Goal: Information Seeking & Learning: Understand process/instructions

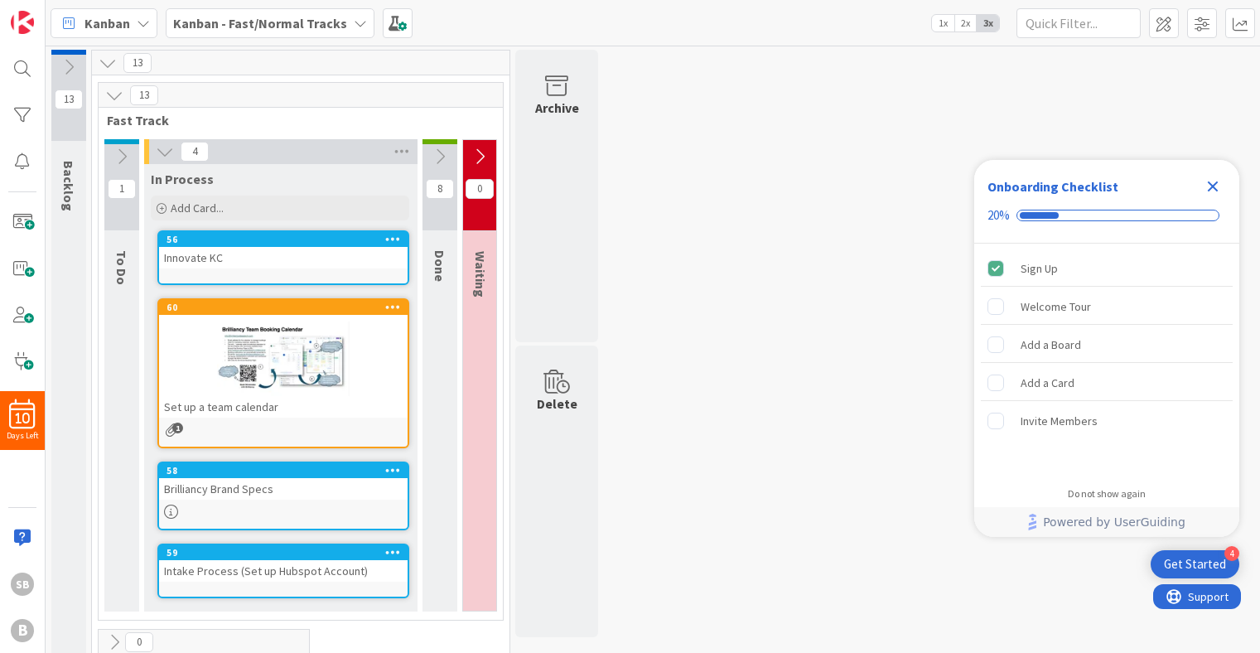
click at [286, 300] on div "60" at bounding box center [283, 307] width 248 height 15
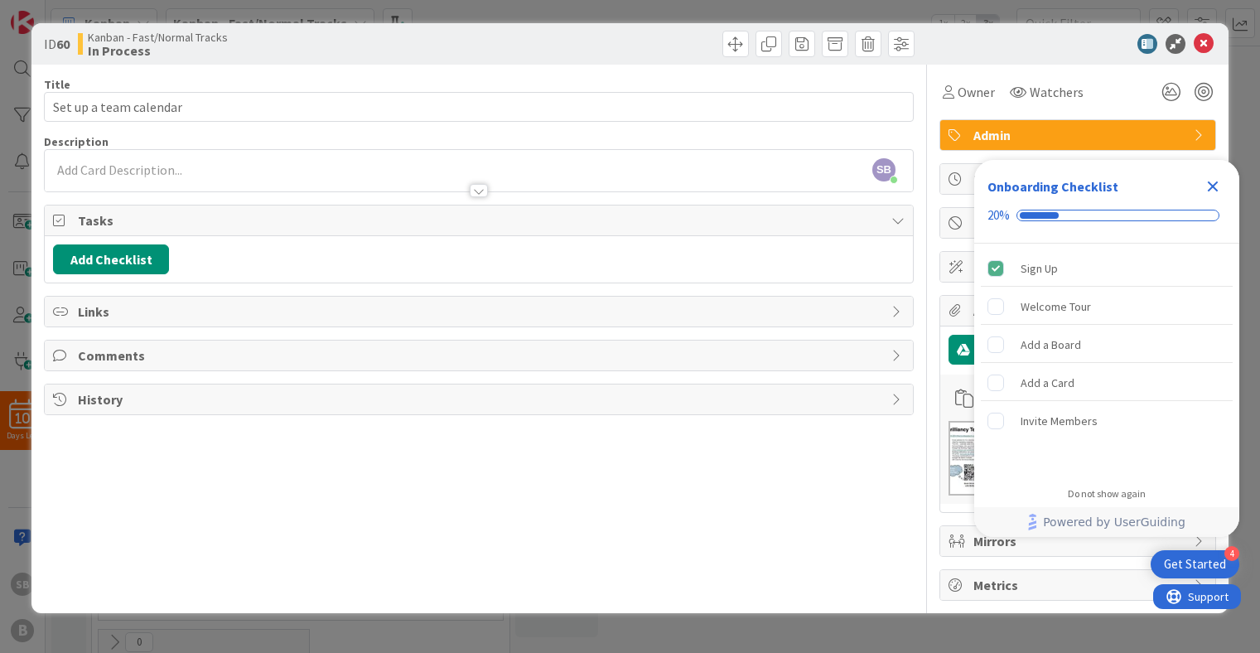
click at [1210, 191] on icon "Close Checklist" at bounding box center [1213, 186] width 20 height 20
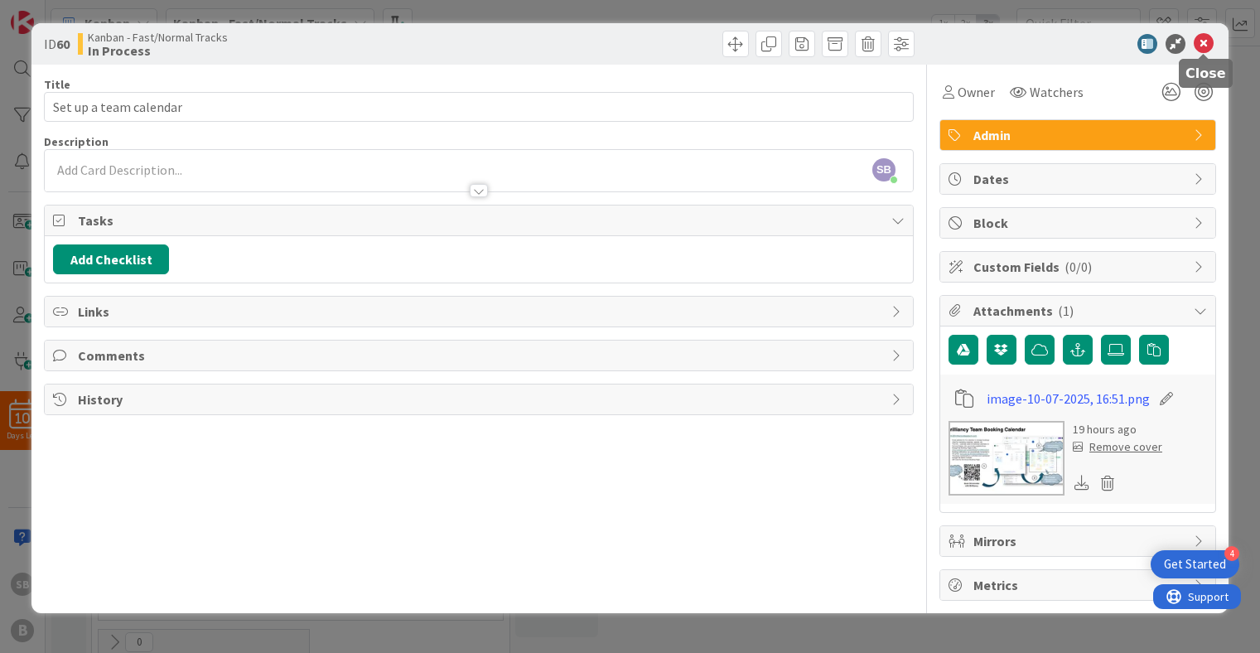
click at [1204, 42] on icon at bounding box center [1203, 44] width 20 height 20
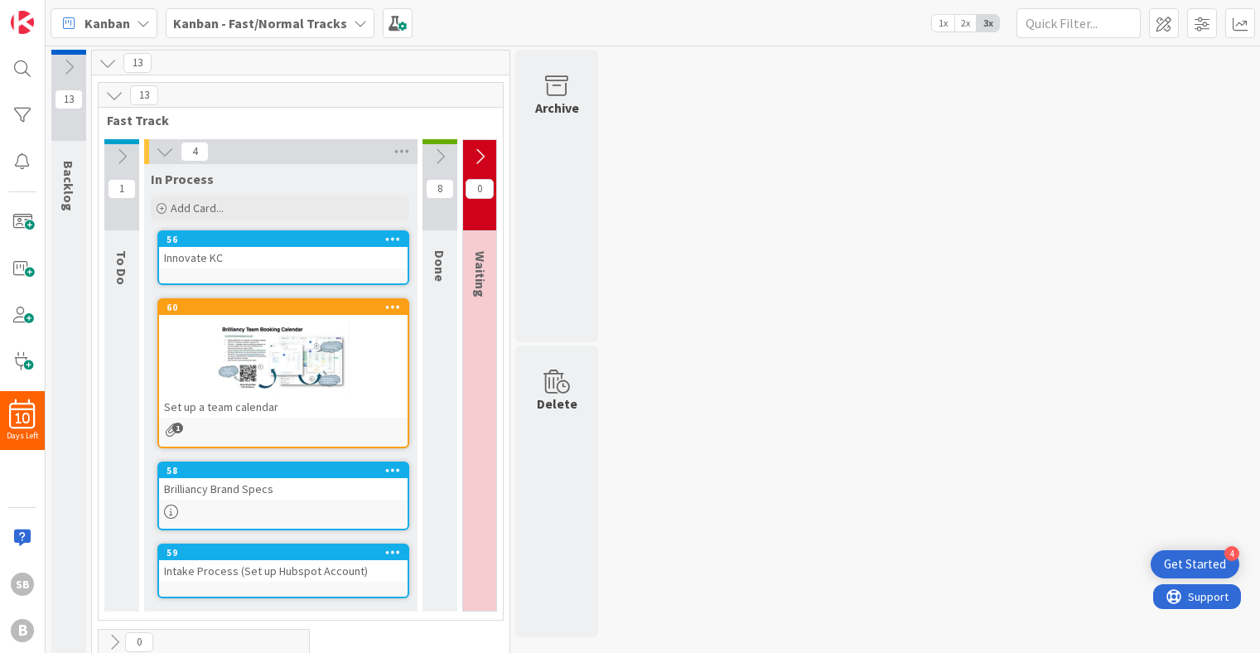
click at [296, 358] on div at bounding box center [283, 358] width 248 height 75
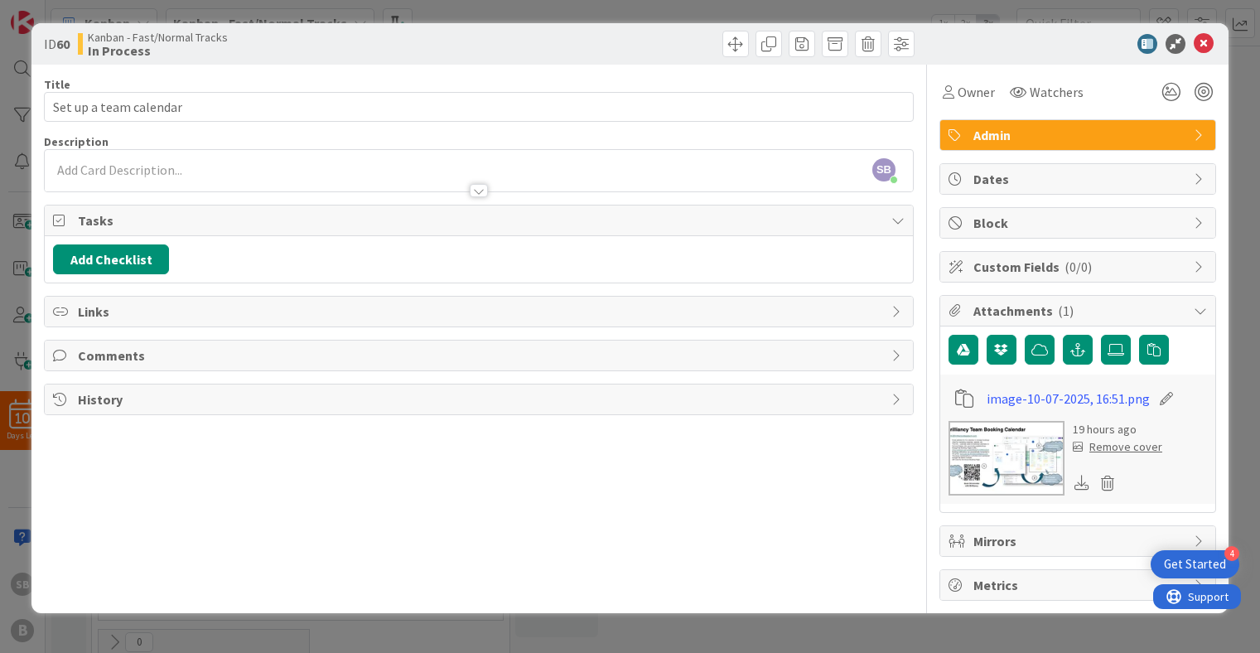
click at [1020, 460] on img at bounding box center [1006, 458] width 116 height 75
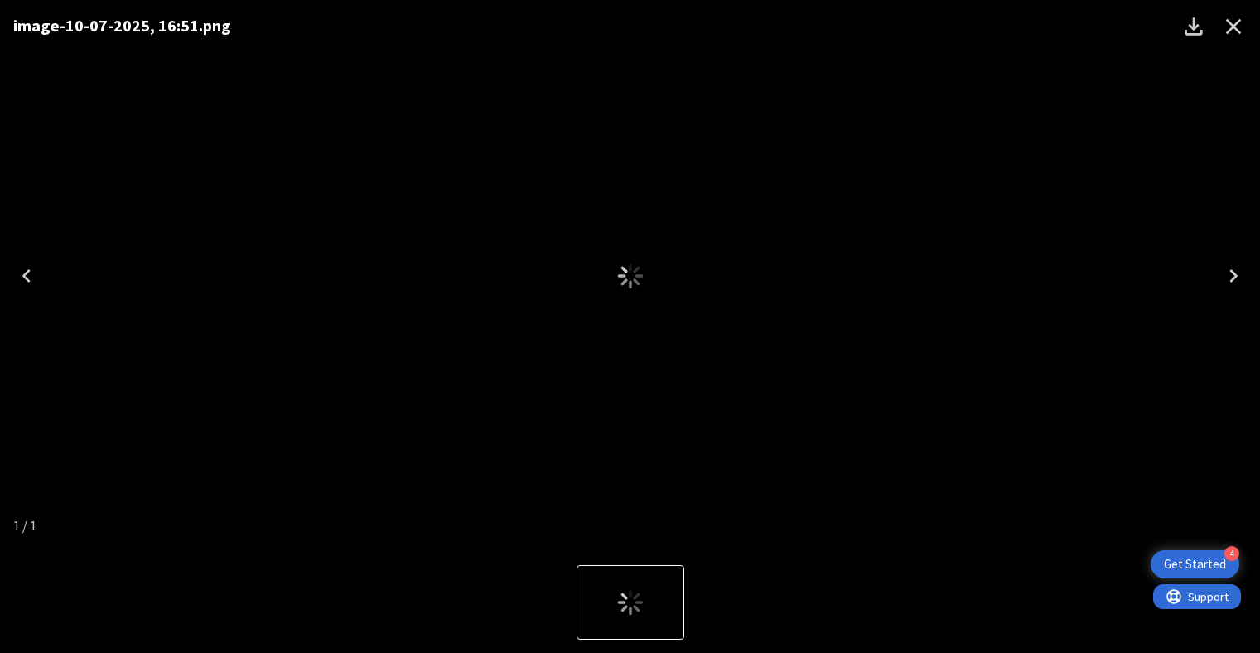
click at [1020, 460] on div "image-10-07-2025, 16:51.png" at bounding box center [630, 276] width 1260 height 552
click at [1236, 22] on icon "Close" at bounding box center [1234, 27] width 16 height 16
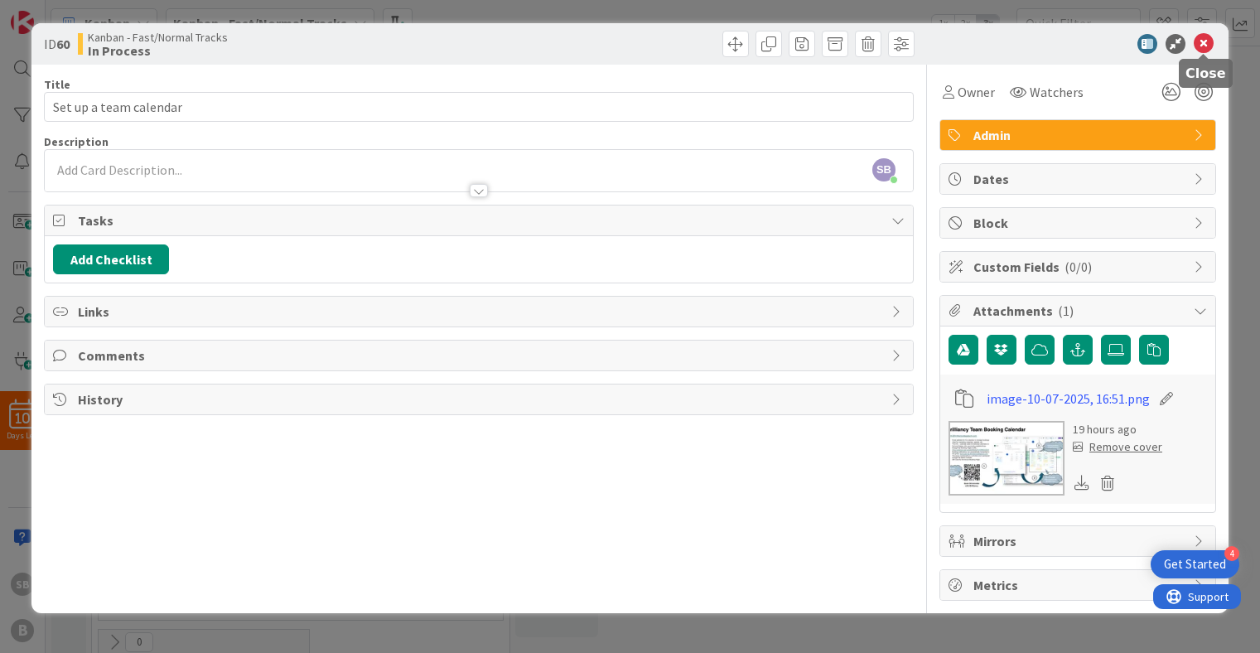
click at [1203, 46] on icon at bounding box center [1203, 44] width 20 height 20
